Goal: Task Accomplishment & Management: Complete application form

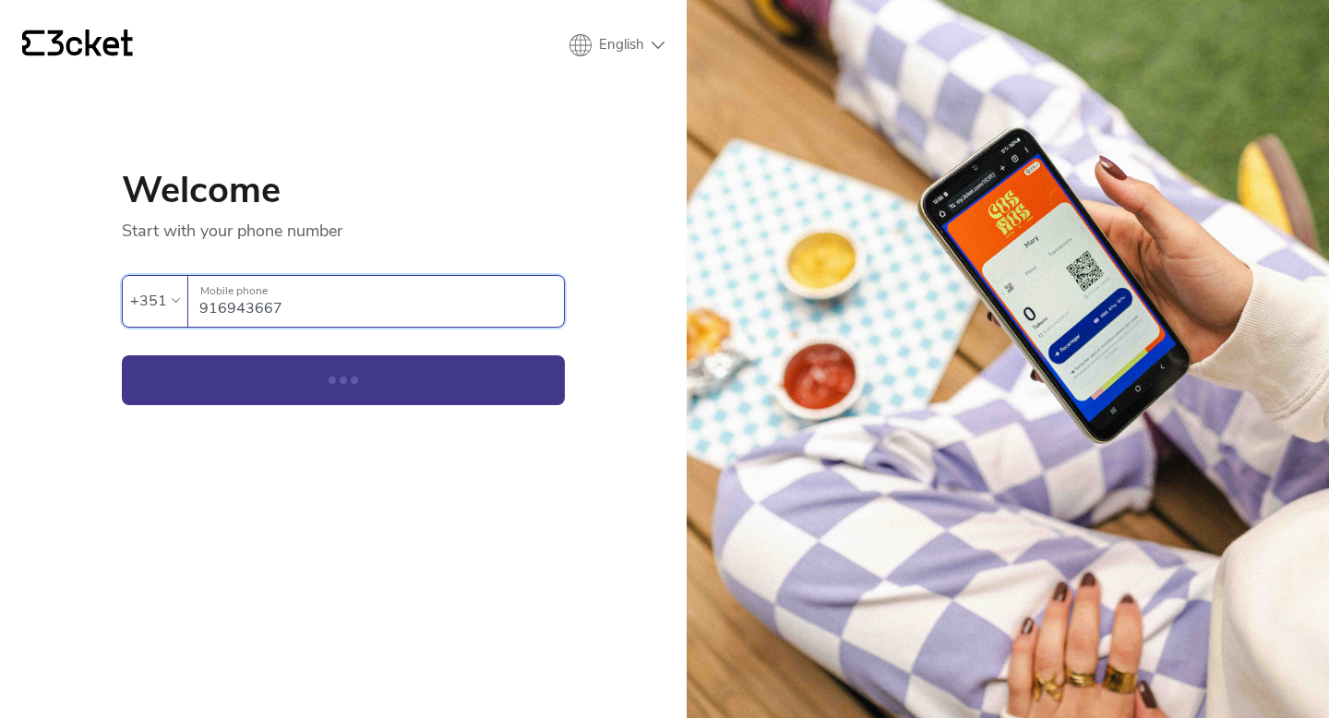
select select "en"
click at [289, 380] on button "Continue" at bounding box center [343, 380] width 443 height 50
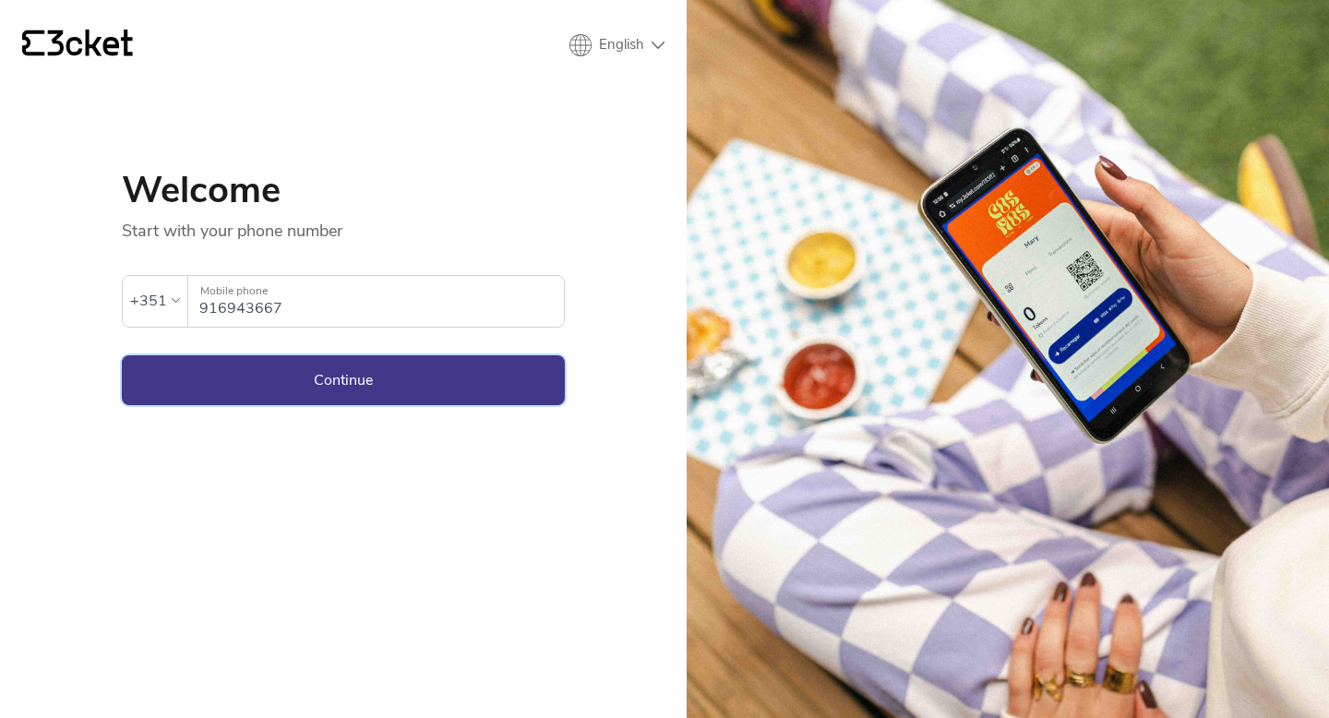
click at [345, 387] on button "Continue" at bounding box center [343, 380] width 443 height 50
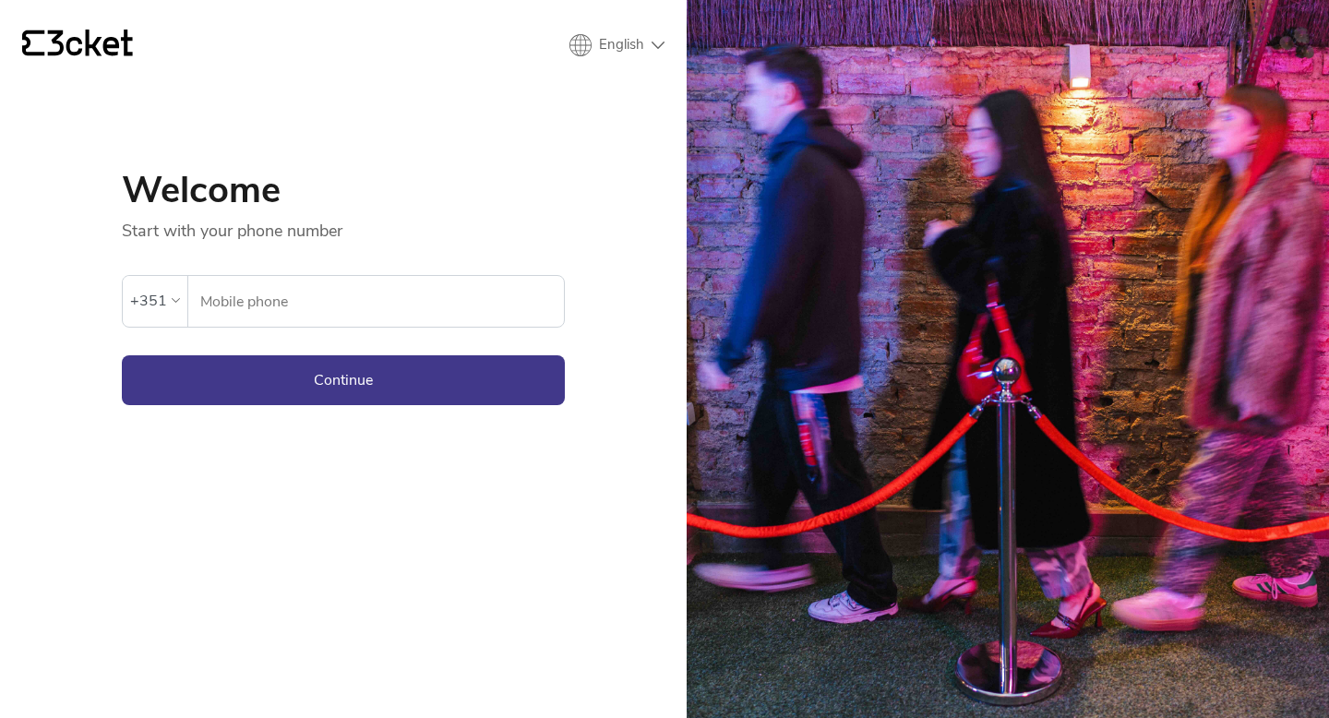
click at [308, 297] on input "Mobile phone" at bounding box center [381, 301] width 365 height 51
type input "916943667"
click at [324, 245] on div "An error has occurred. If the error persists please contact support." at bounding box center [343, 258] width 443 height 33
click at [286, 369] on button "Continue" at bounding box center [343, 380] width 443 height 50
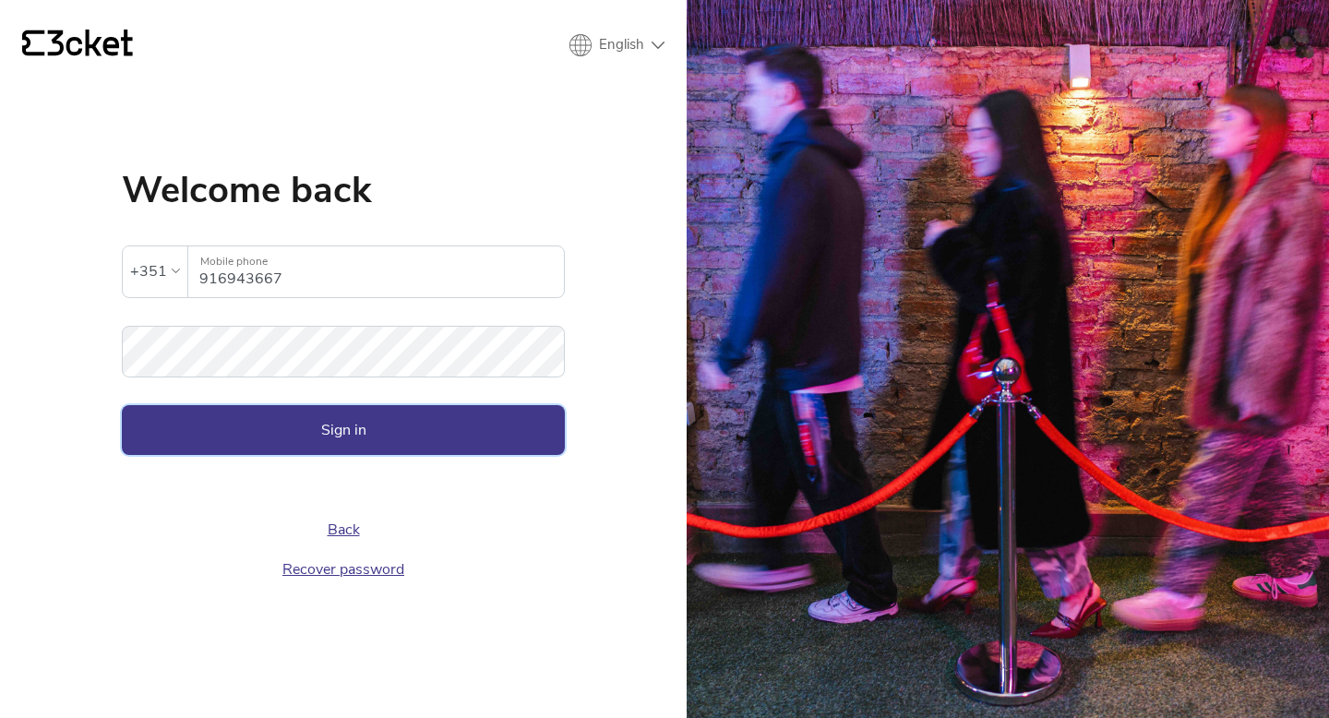
click at [215, 430] on button "Sign in" at bounding box center [343, 430] width 443 height 50
